Goal: Task Accomplishment & Management: Manage account settings

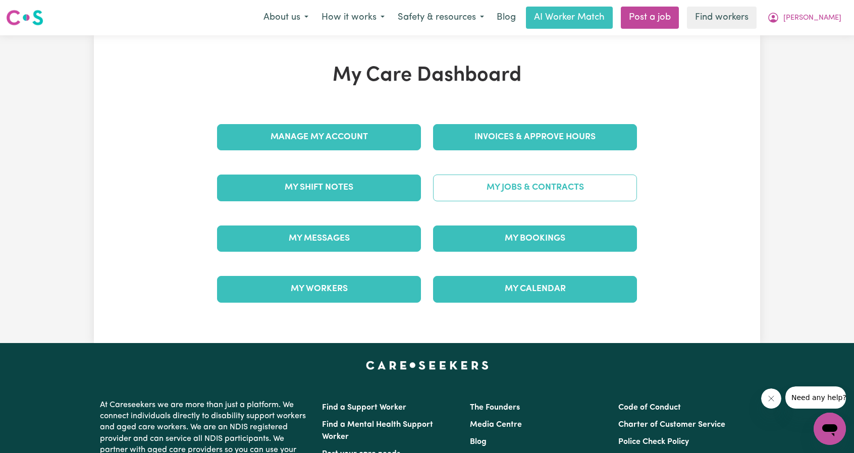
click at [471, 184] on link "My Jobs & Contracts" at bounding box center [535, 188] width 204 height 26
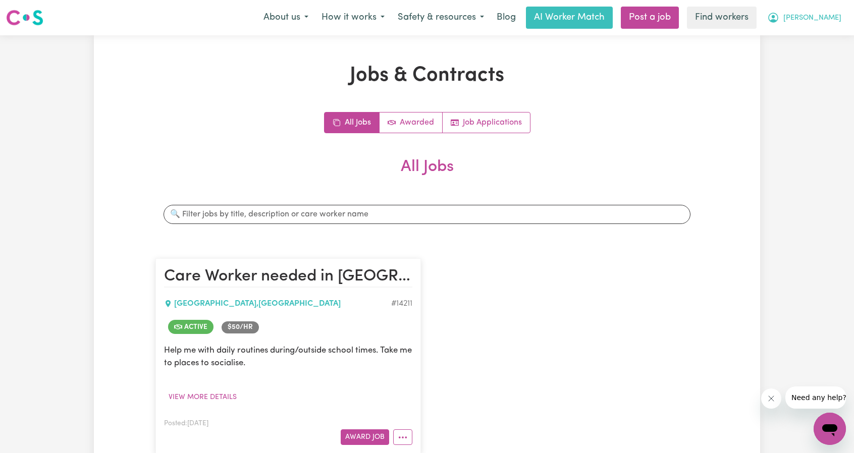
click at [834, 20] on span "[PERSON_NAME]" at bounding box center [812, 18] width 58 height 11
click at [809, 36] on link "My Dashboard" at bounding box center [807, 39] width 80 height 19
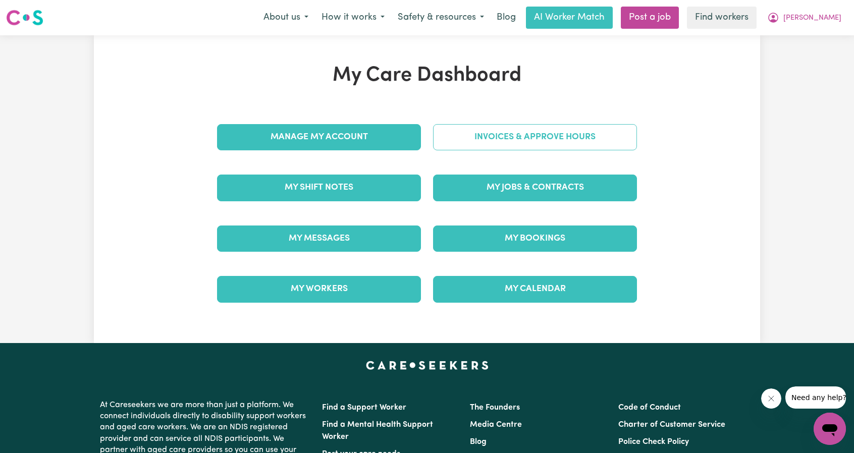
click at [551, 130] on link "Invoices & Approve Hours" at bounding box center [535, 137] width 204 height 26
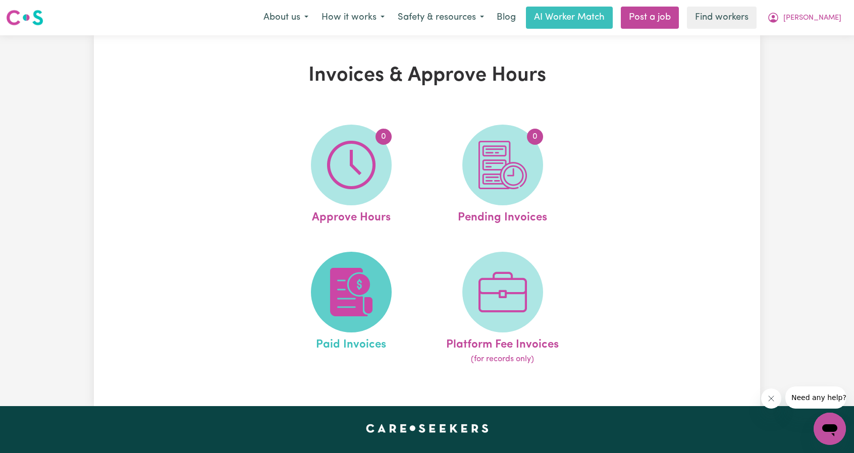
click at [337, 264] on span at bounding box center [351, 292] width 81 height 81
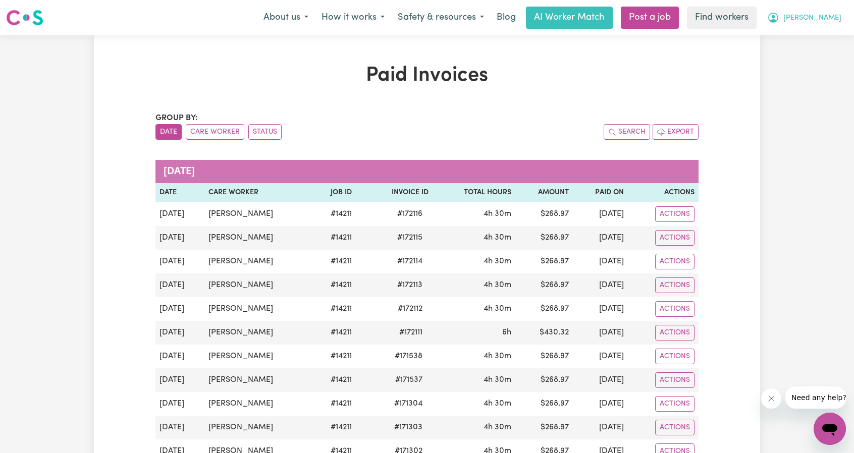
click at [835, 16] on span "[PERSON_NAME]" at bounding box center [812, 18] width 58 height 11
click at [813, 55] on link "Logout" at bounding box center [807, 57] width 80 height 19
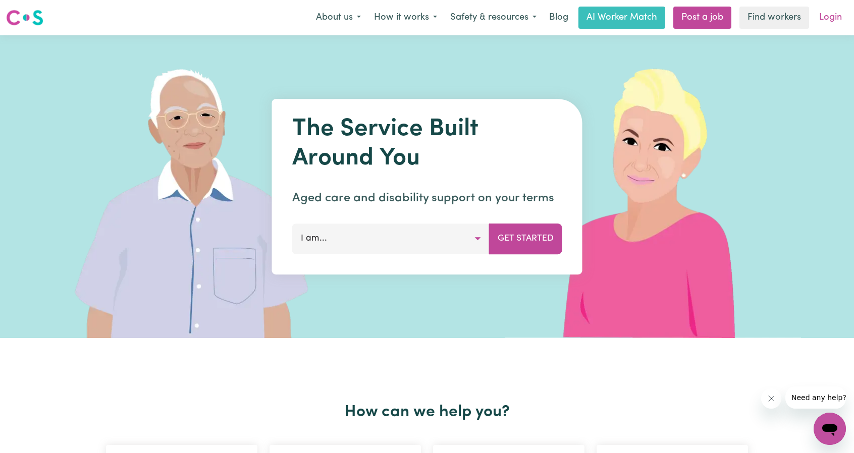
click at [834, 20] on link "Login" at bounding box center [830, 18] width 35 height 22
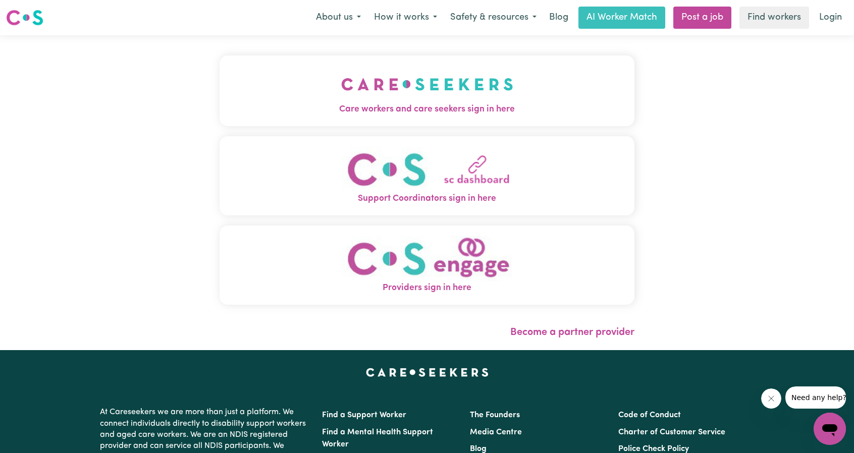
drag, startPoint x: 453, startPoint y: 107, endPoint x: 454, endPoint y: 119, distance: 11.6
click at [454, 107] on span "Care workers and care seekers sign in here" at bounding box center [426, 109] width 415 height 13
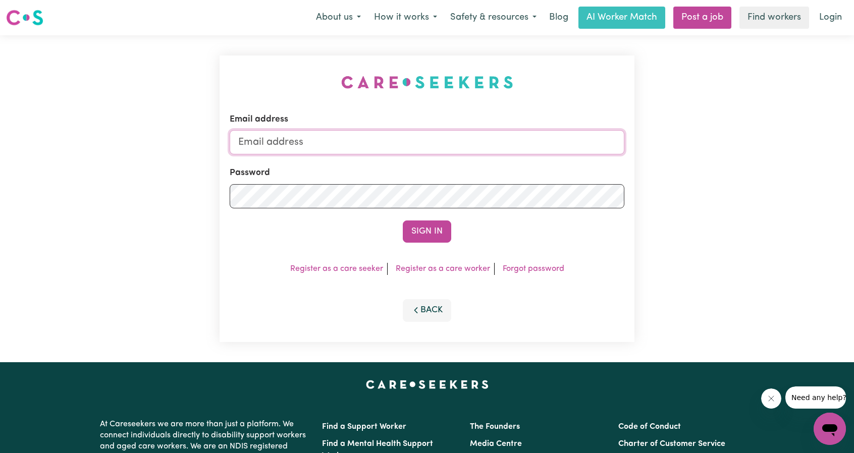
click at [469, 140] on input "Email address" at bounding box center [427, 142] width 394 height 24
drag, startPoint x: 292, startPoint y: 146, endPoint x: 480, endPoint y: 181, distance: 191.3
click at [484, 164] on form "Email address [EMAIL_ADDRESS][PERSON_NAME][DOMAIN_NAME] Password Sign In" at bounding box center [427, 178] width 394 height 130
type input "superuser~[EMAIL_ADDRESS][DOMAIN_NAME]"
click at [437, 226] on button "Sign In" at bounding box center [427, 231] width 48 height 22
